Goal: Check status

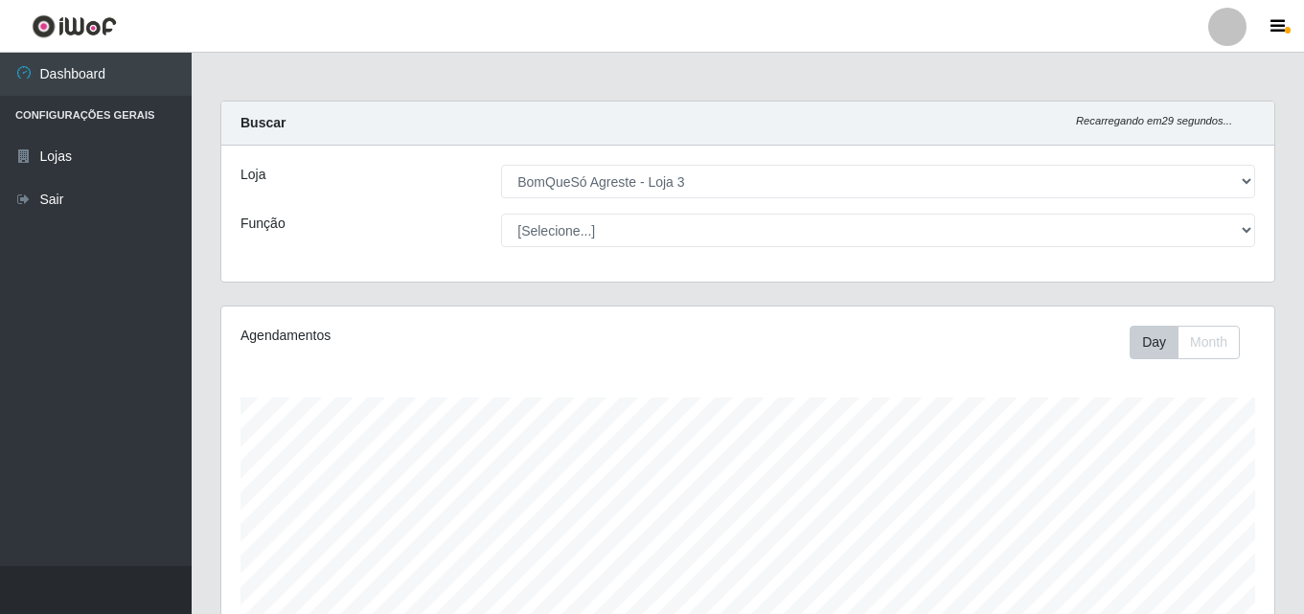
select select "215"
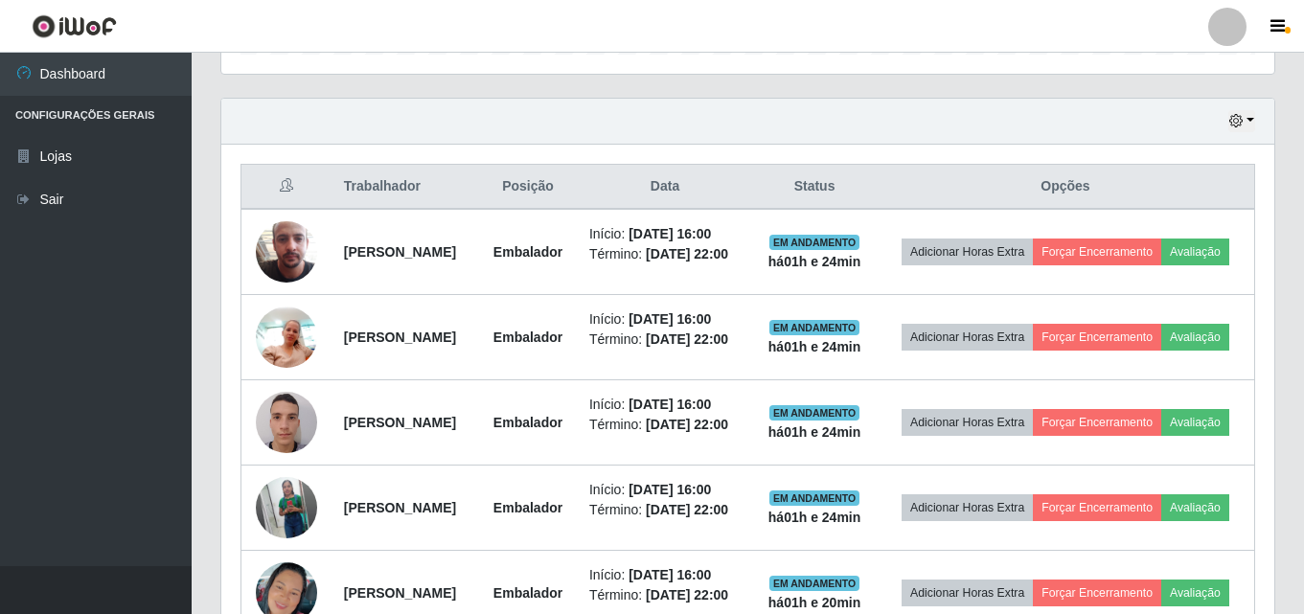
scroll to position [629, 0]
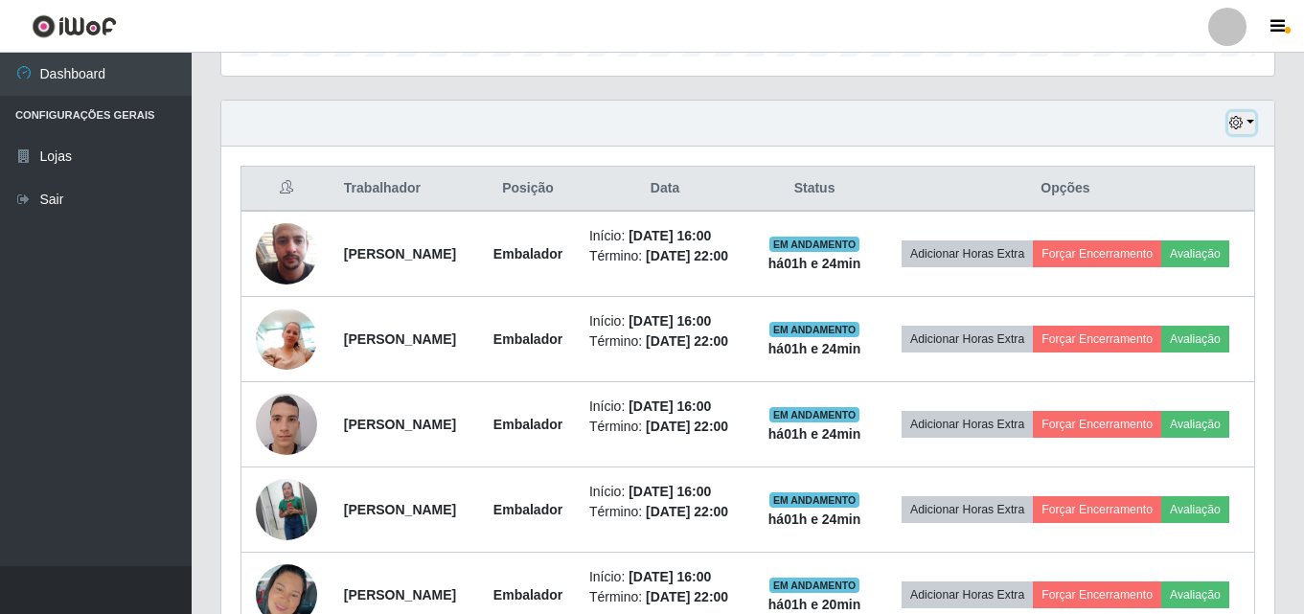
click at [1252, 129] on button "button" at bounding box center [1241, 123] width 27 height 22
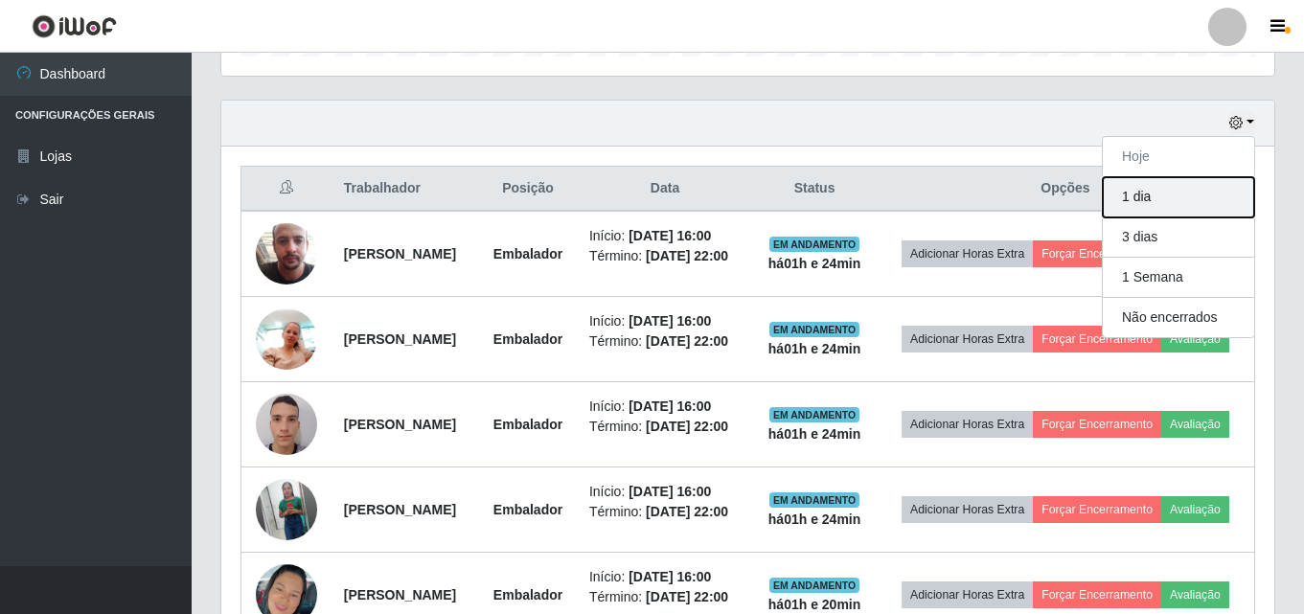
click at [1218, 203] on button "1 dia" at bounding box center [1178, 197] width 151 height 40
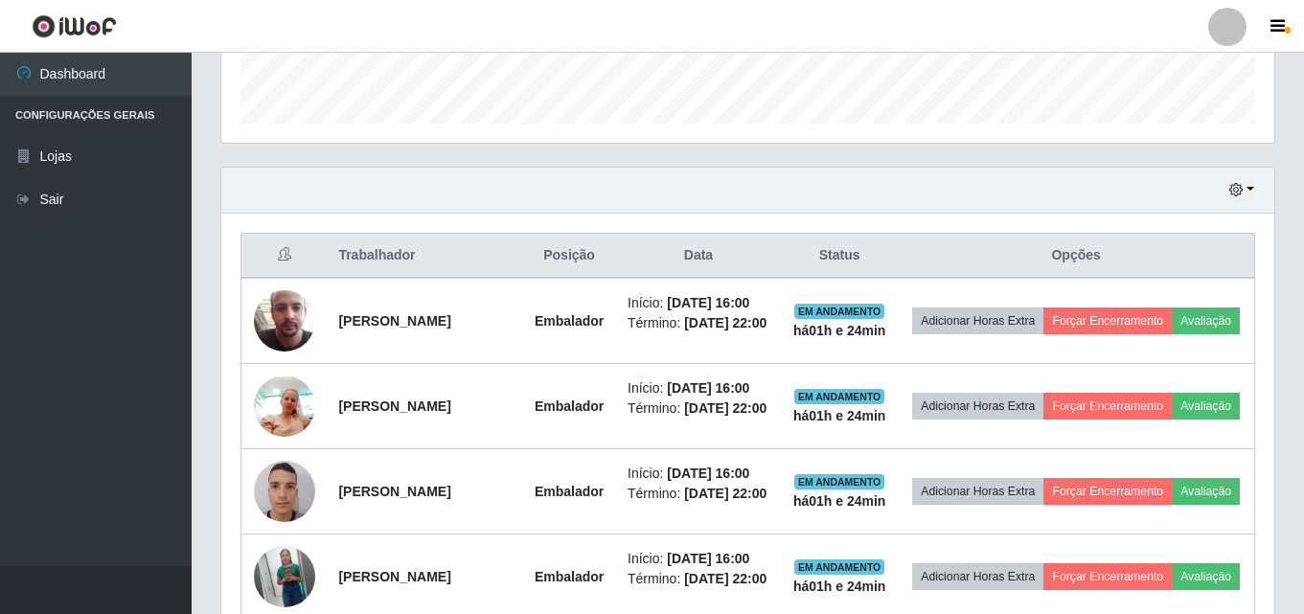
scroll to position [485, 0]
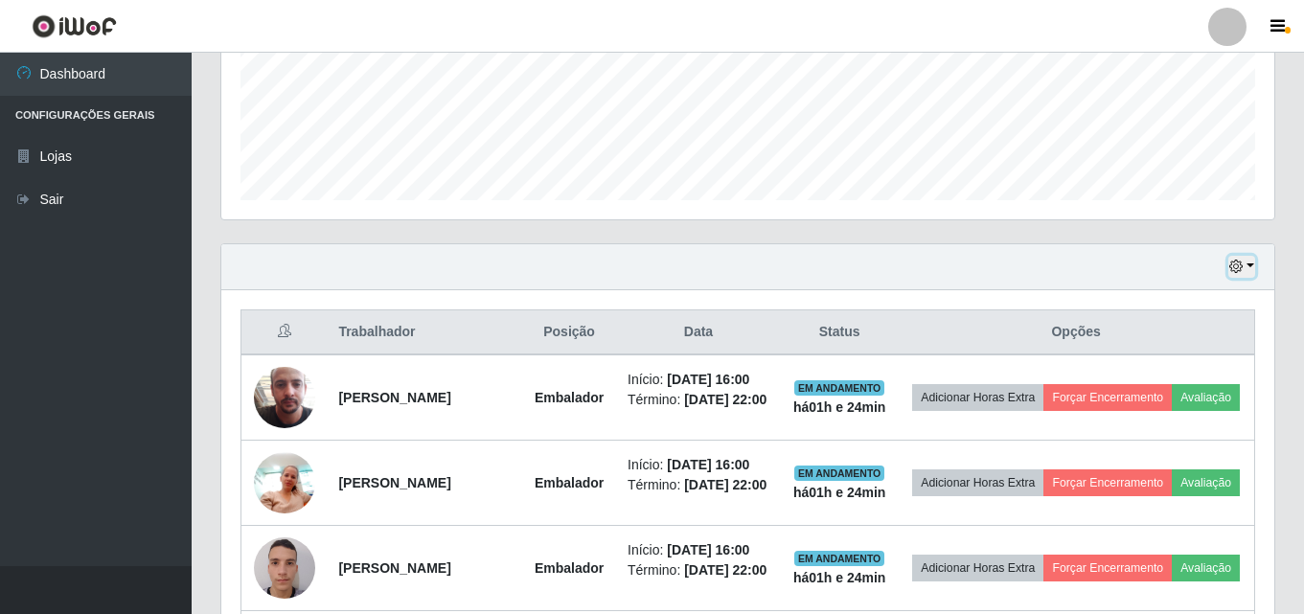
click at [1251, 268] on button "button" at bounding box center [1241, 267] width 27 height 22
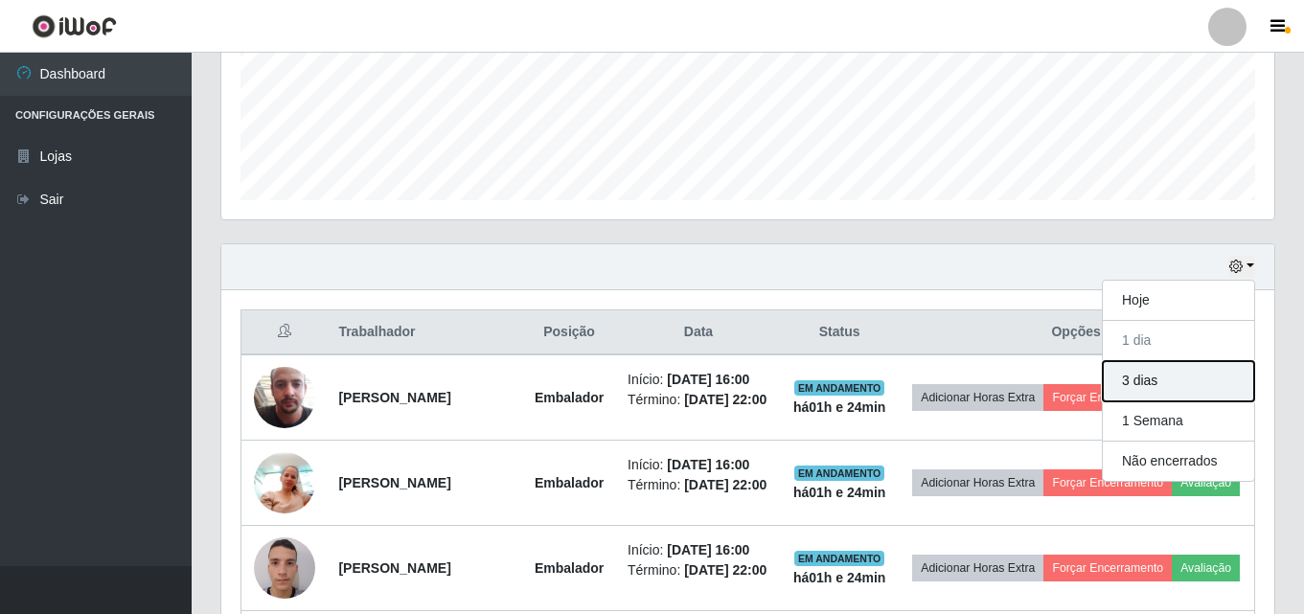
click at [1215, 382] on button "3 dias" at bounding box center [1178, 381] width 151 height 40
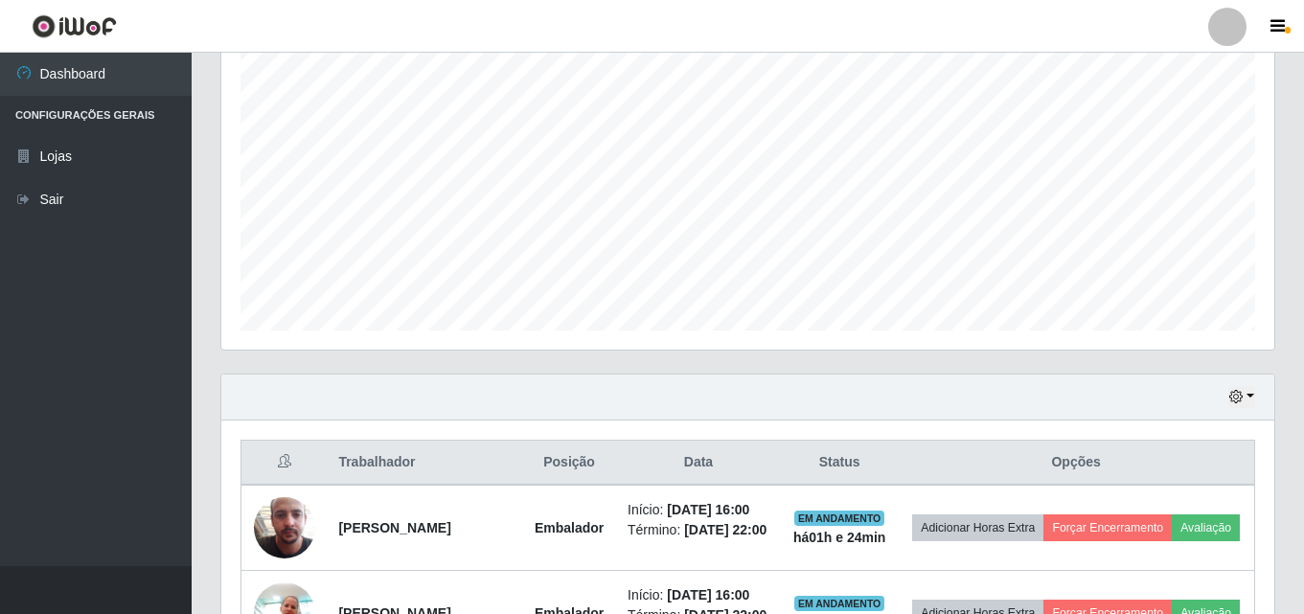
scroll to position [389, 0]
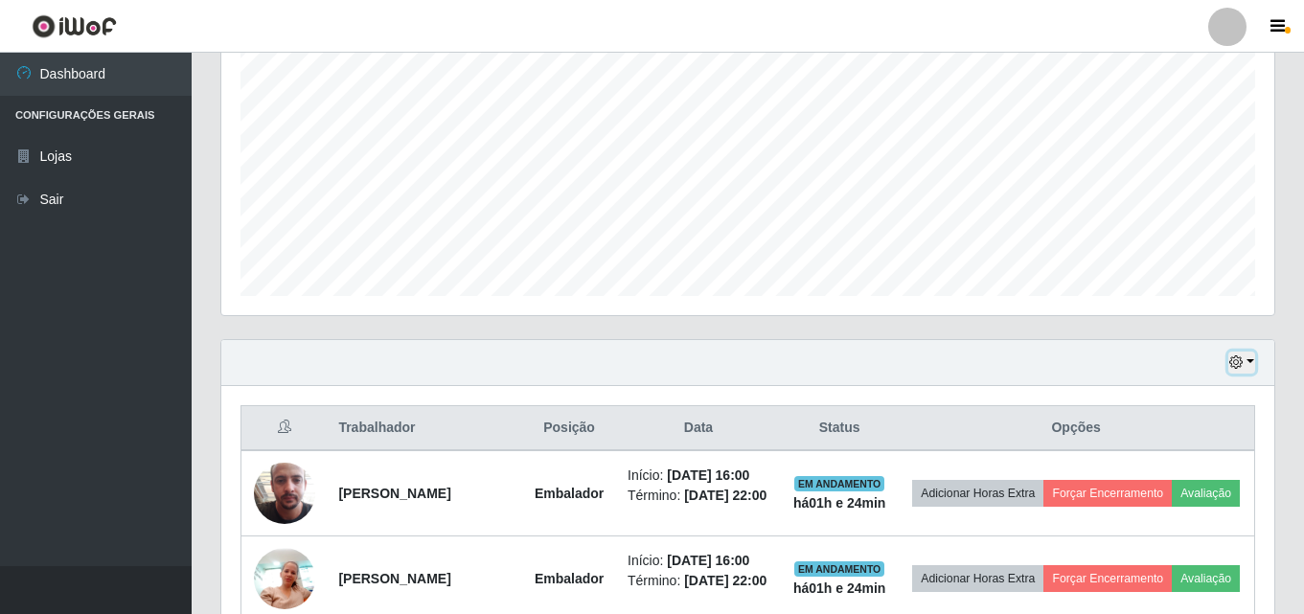
click at [1253, 356] on button "button" at bounding box center [1241, 363] width 27 height 22
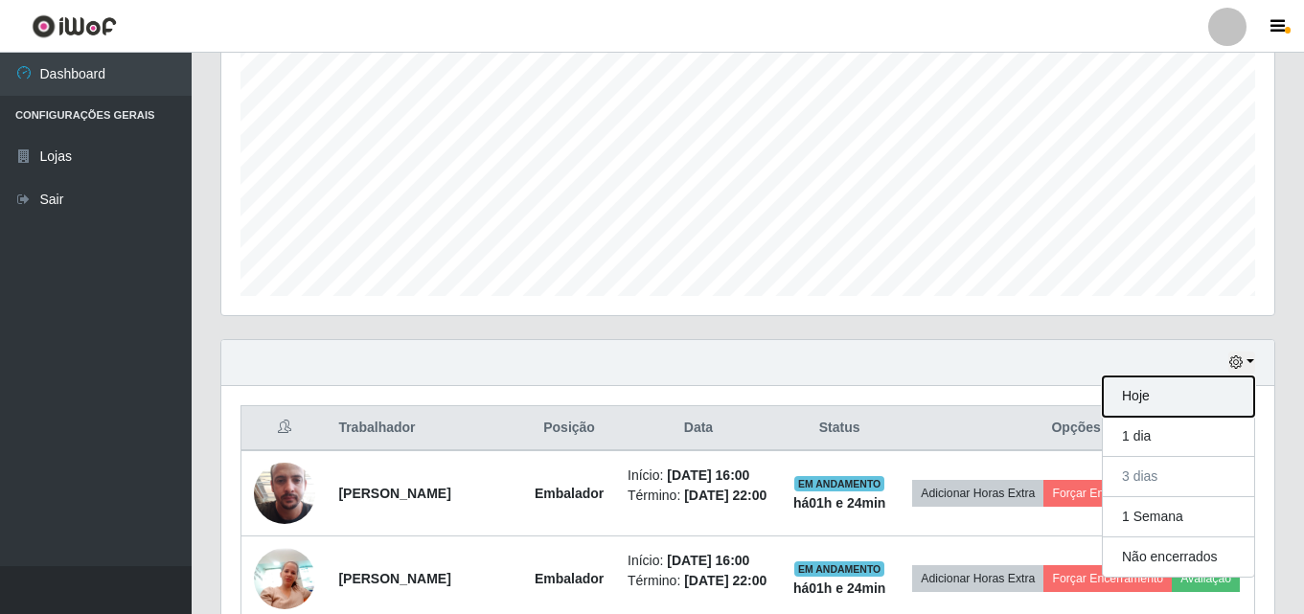
click at [1148, 398] on button "Hoje" at bounding box center [1178, 397] width 151 height 40
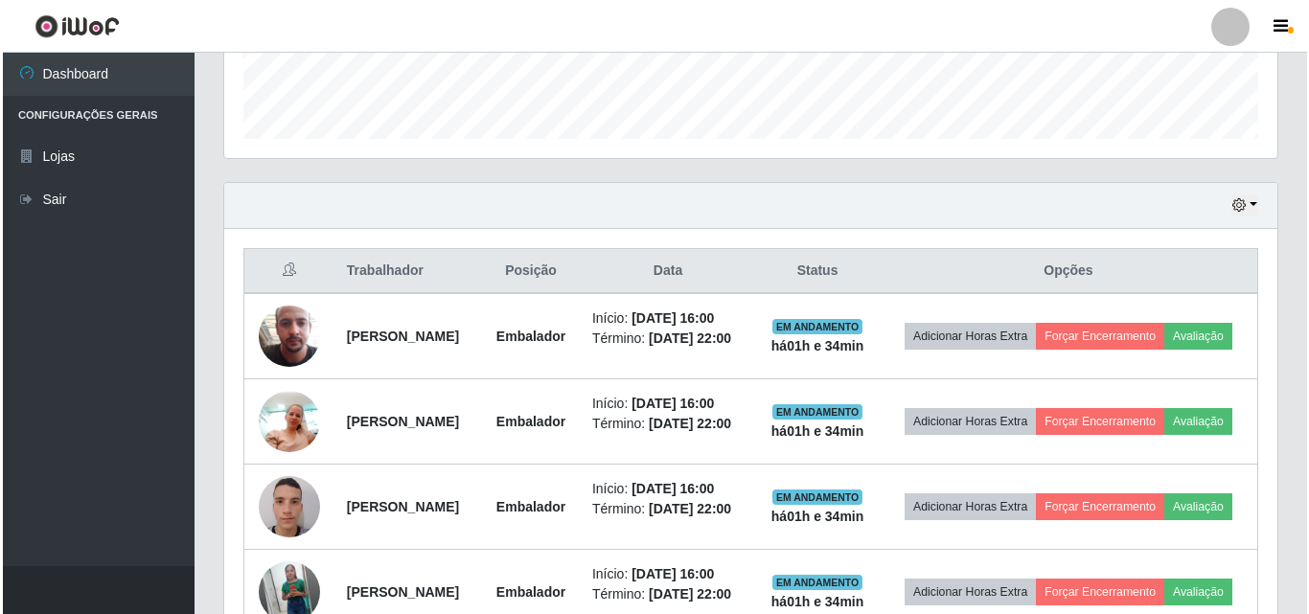
scroll to position [916, 0]
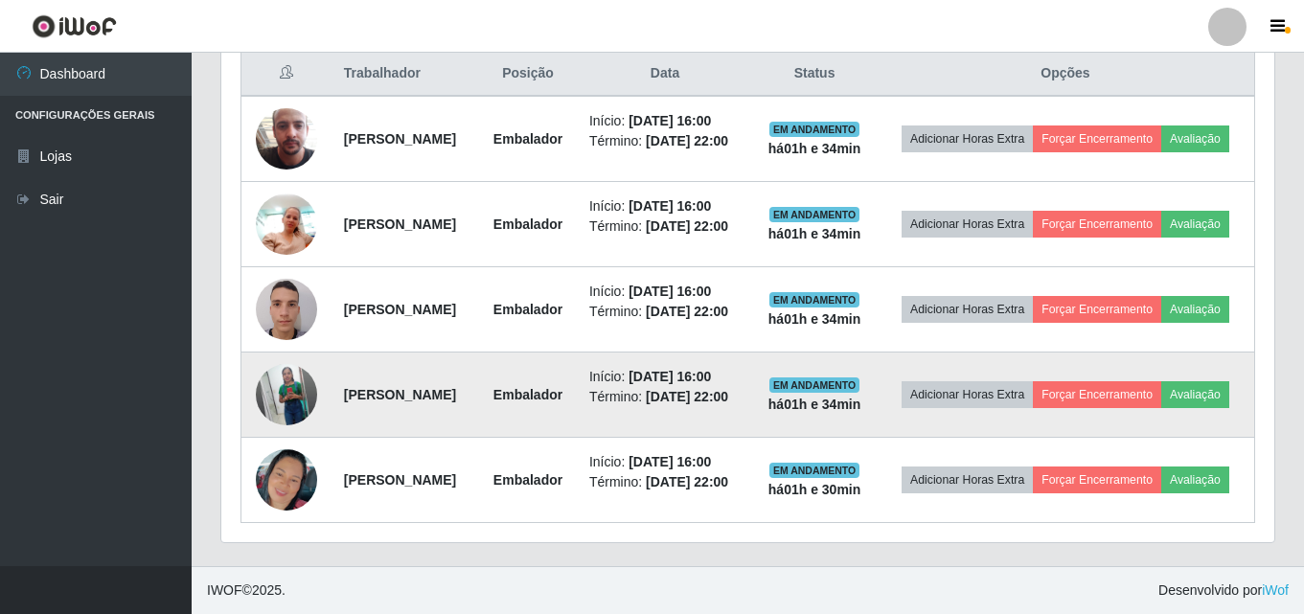
click at [274, 356] on img at bounding box center [286, 394] width 61 height 77
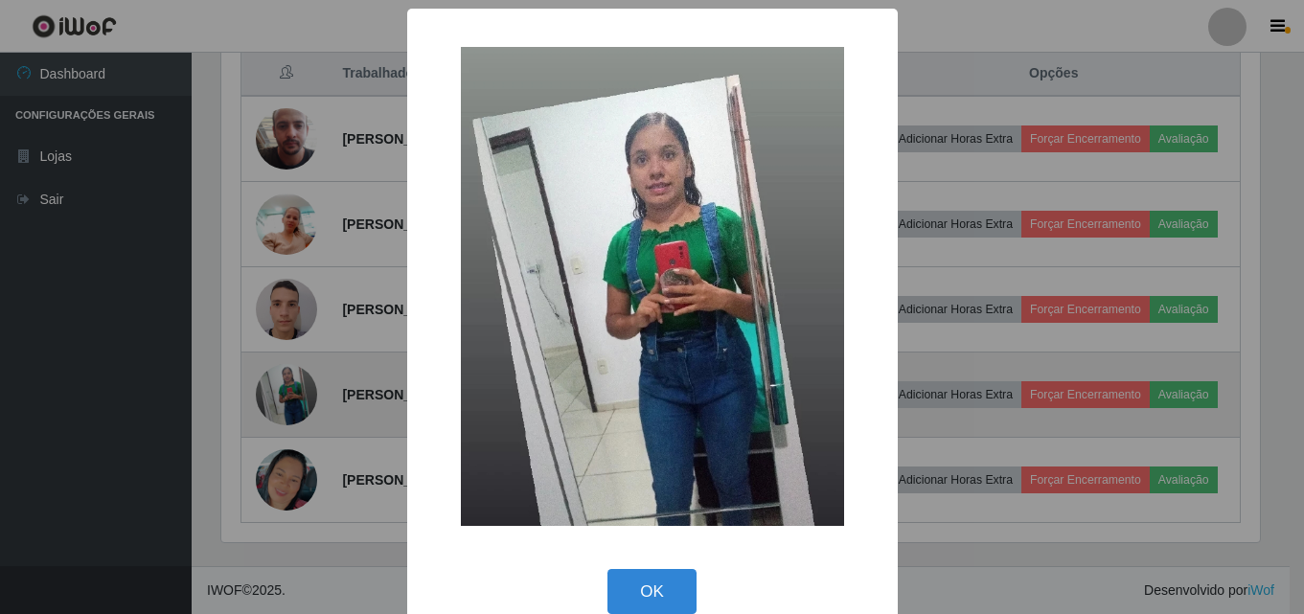
scroll to position [398, 1043]
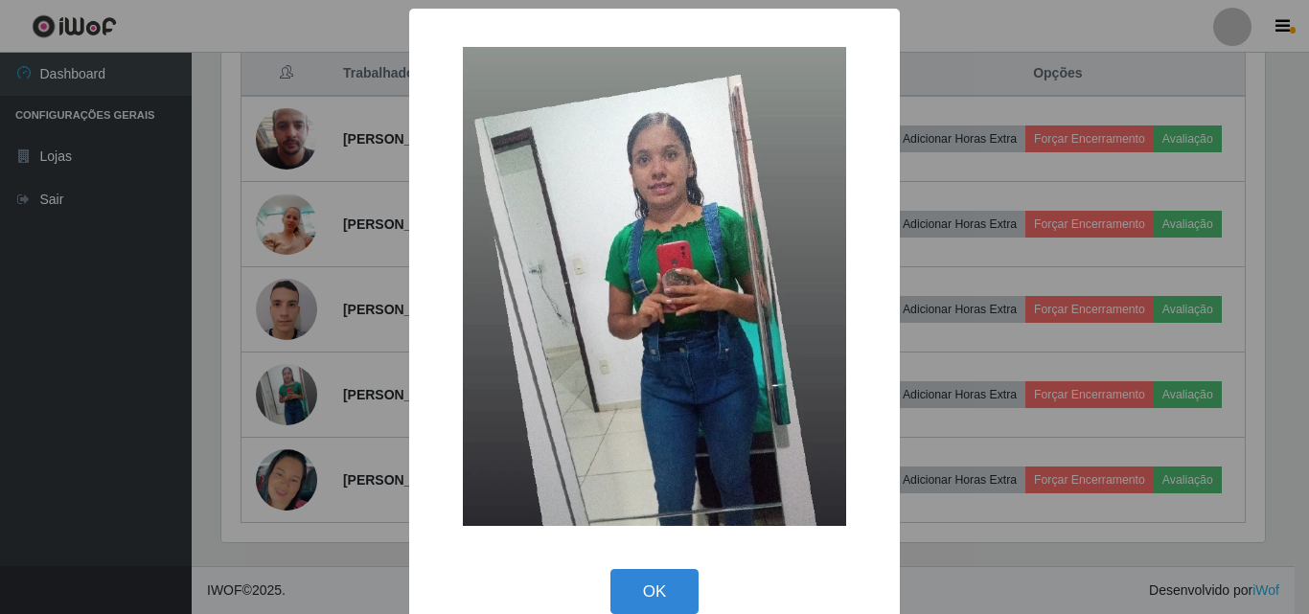
click at [315, 243] on div "× OK Cancel" at bounding box center [654, 307] width 1309 height 614
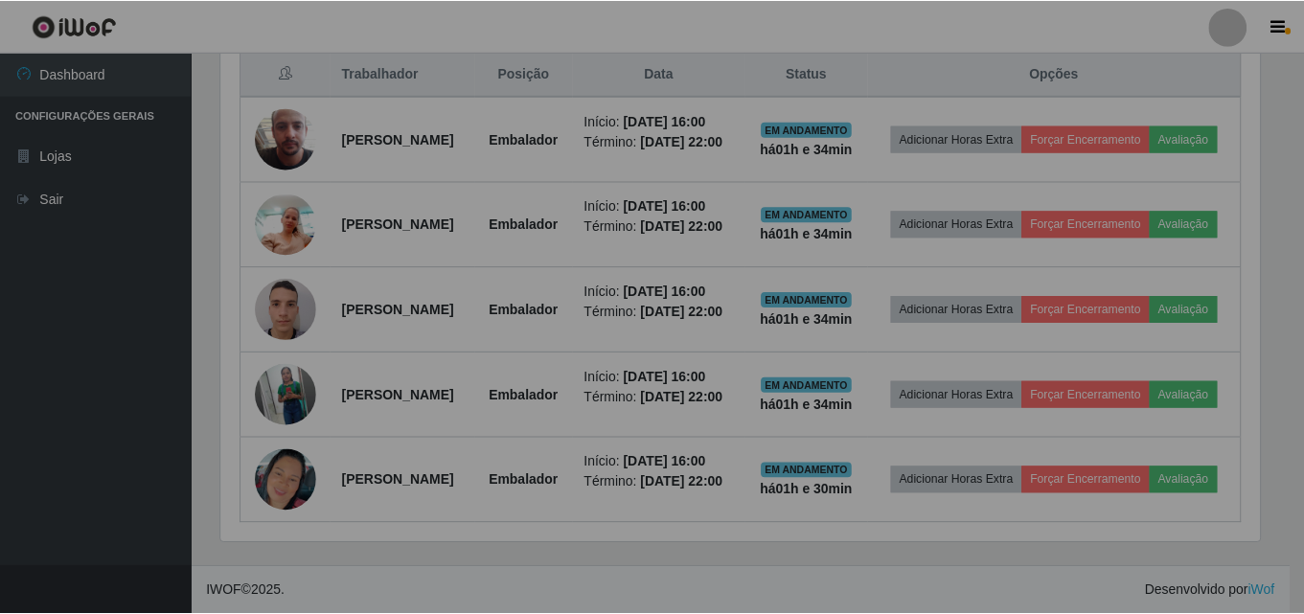
scroll to position [398, 1053]
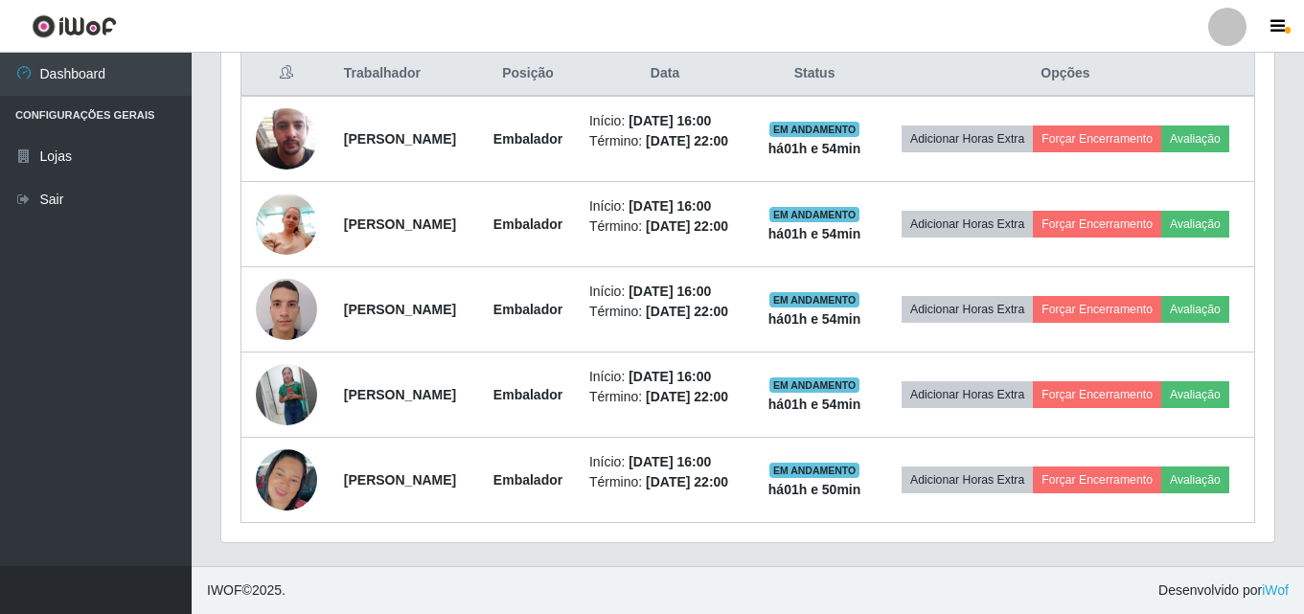
drag, startPoint x: 1285, startPoint y: 149, endPoint x: 406, endPoint y: 6, distance: 890.2
click at [1285, 149] on div "Hoje 1 dia 3 dias 1 Semana Não encerrados Trabalhador Posição Data Status Opçõe…" at bounding box center [748, 276] width 1084 height 582
